Goal: Transaction & Acquisition: Purchase product/service

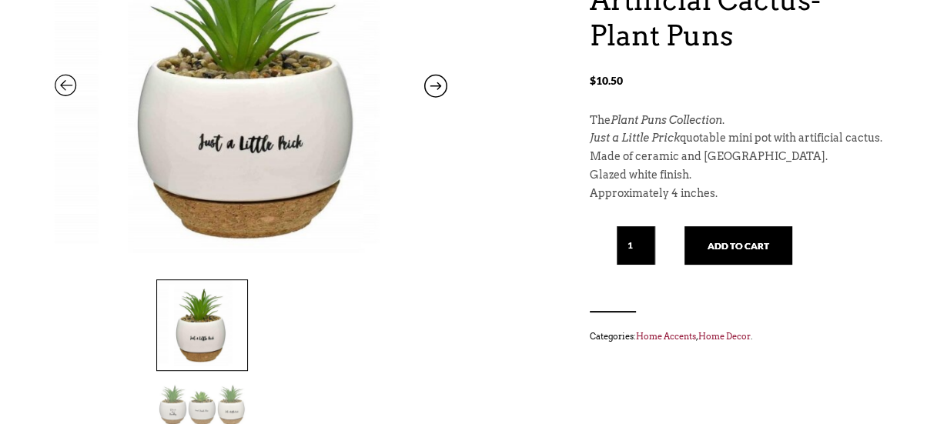
scroll to position [320, 0]
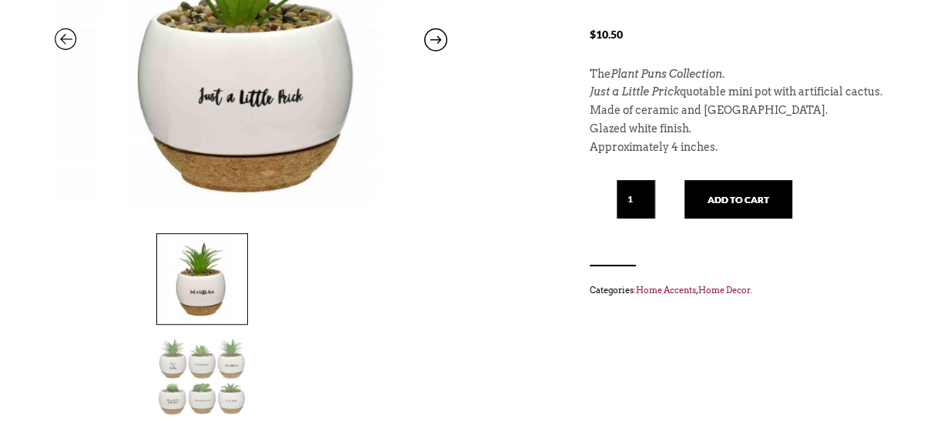
click at [247, 333] on img at bounding box center [202, 378] width 90 height 90
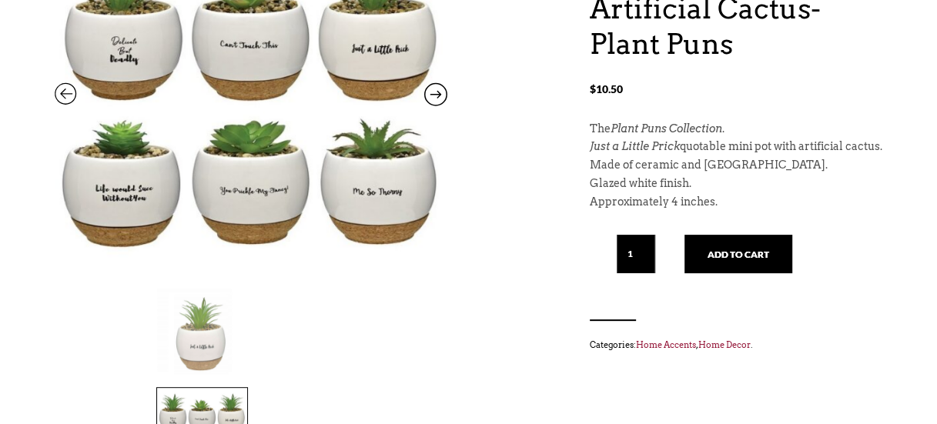
scroll to position [264, 0]
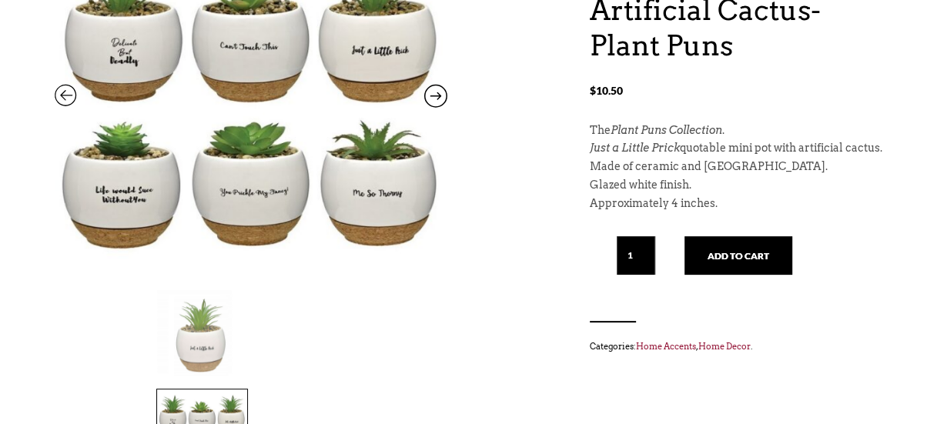
click at [62, 94] on icon at bounding box center [66, 99] width 23 height 20
